Goal: Find specific page/section: Find specific page/section

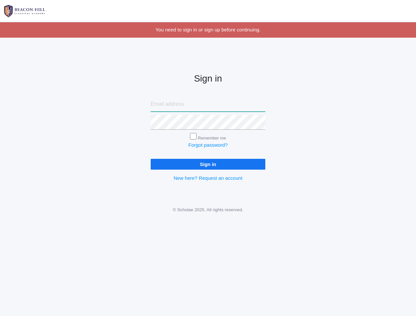
type input "[EMAIL_ADDRESS][DOMAIN_NAME]"
click at [196, 160] on input "Sign in" at bounding box center [208, 164] width 115 height 11
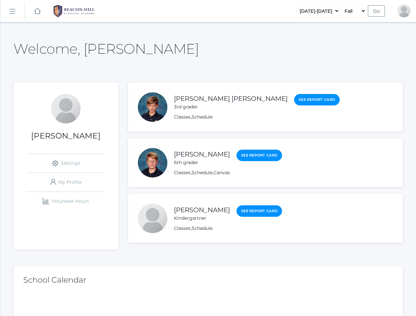
click at [13, 11] on rect at bounding box center [12, 11] width 10 height 10
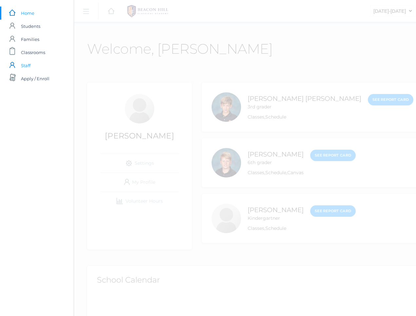
click at [19, 62] on link "icons/user/plain Created with Sketch. Staff" at bounding box center [37, 65] width 74 height 13
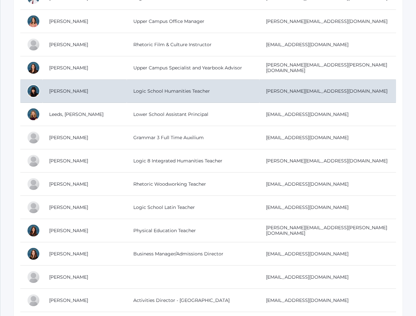
scroll to position [928, 0]
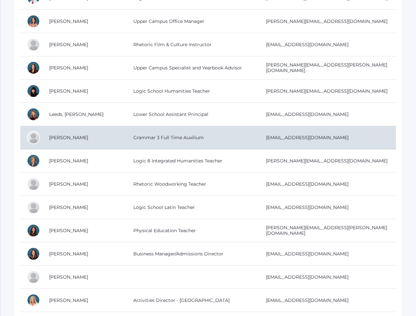
click at [140, 139] on td "Grammar 3 Full Time Auxilium" at bounding box center [193, 137] width 133 height 23
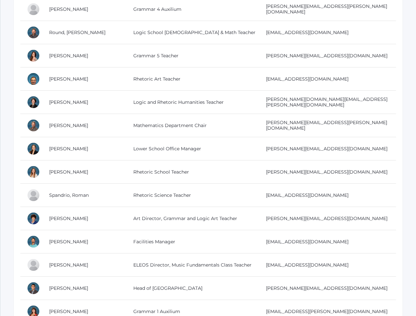
scroll to position [1317, 0]
